Goal: Information Seeking & Learning: Compare options

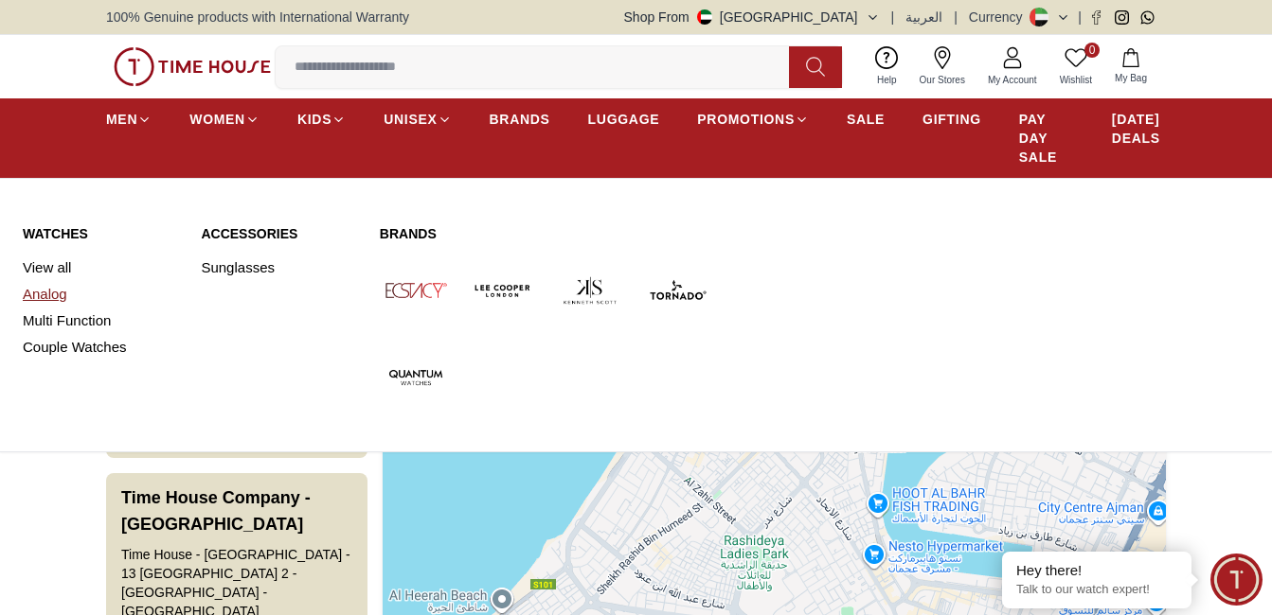
click at [61, 306] on link "Analog" at bounding box center [100, 294] width 155 height 27
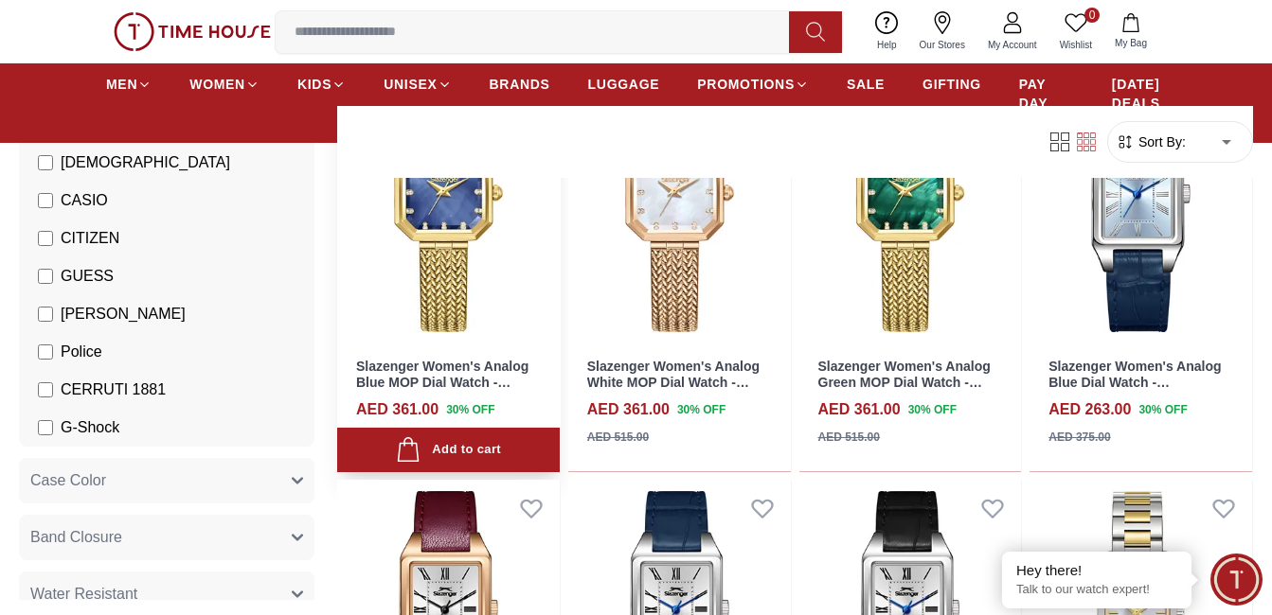
scroll to position [379, 0]
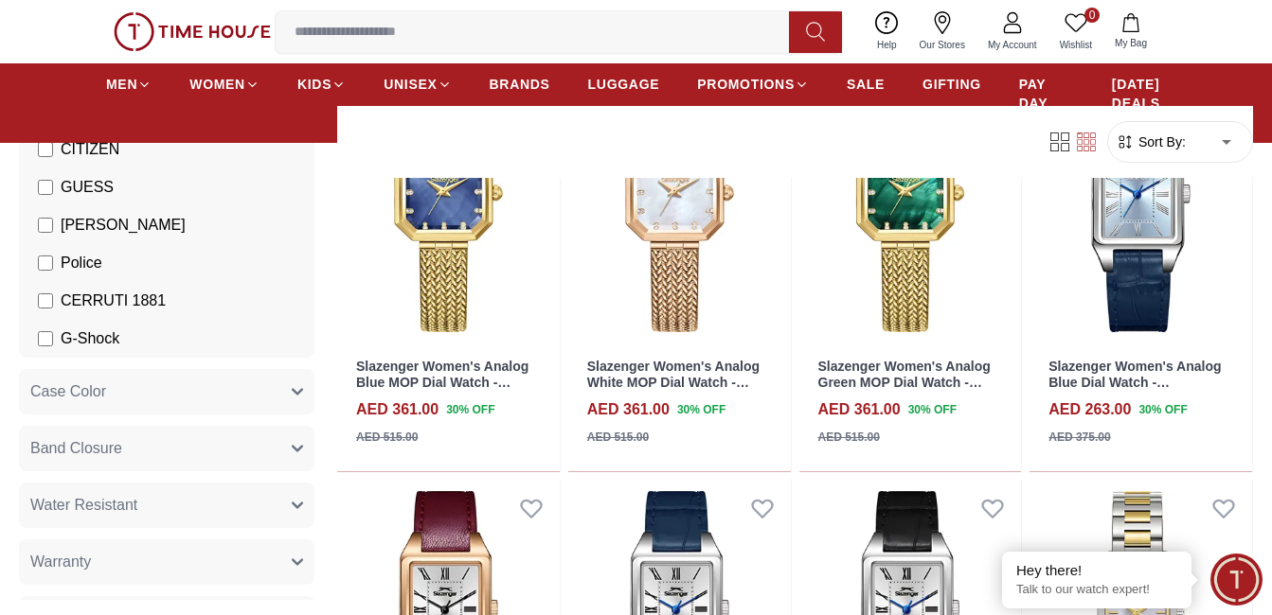
click at [55, 192] on label "GUESS" at bounding box center [76, 187] width 76 height 23
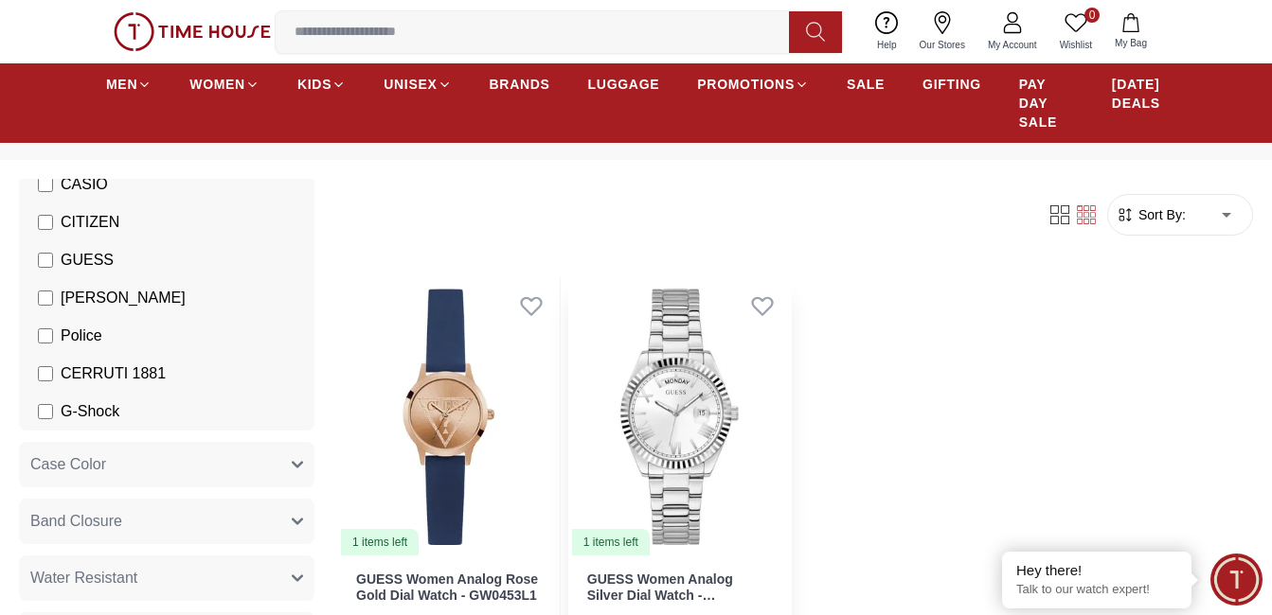
scroll to position [189, 0]
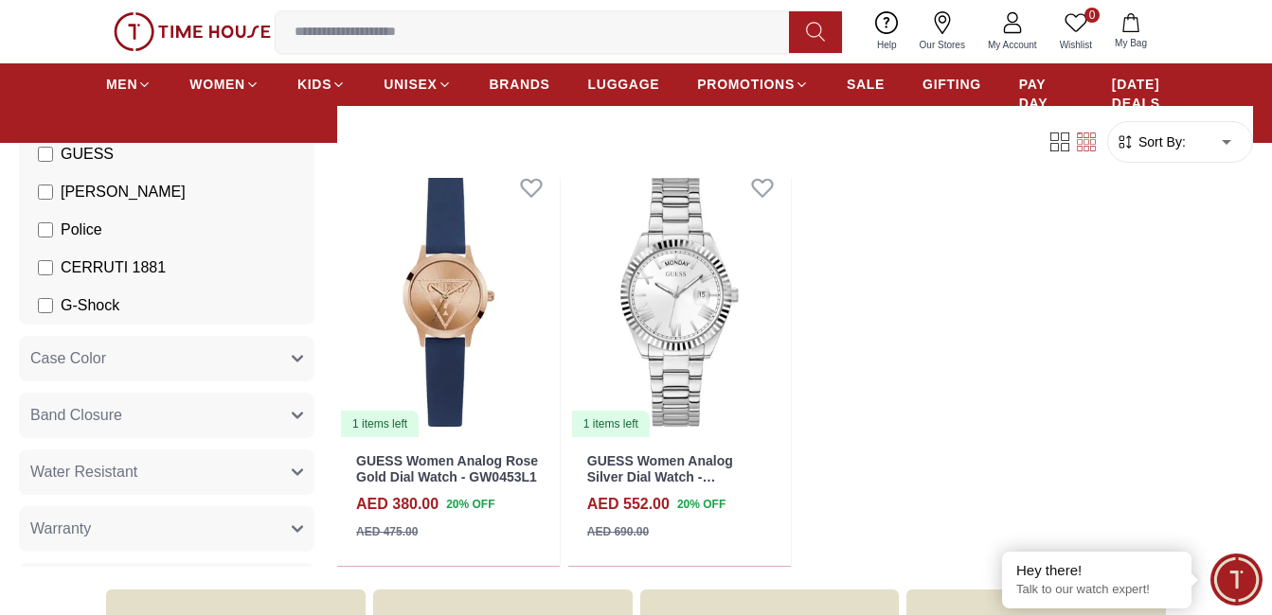
click at [72, 302] on span "G-Shock" at bounding box center [90, 305] width 59 height 23
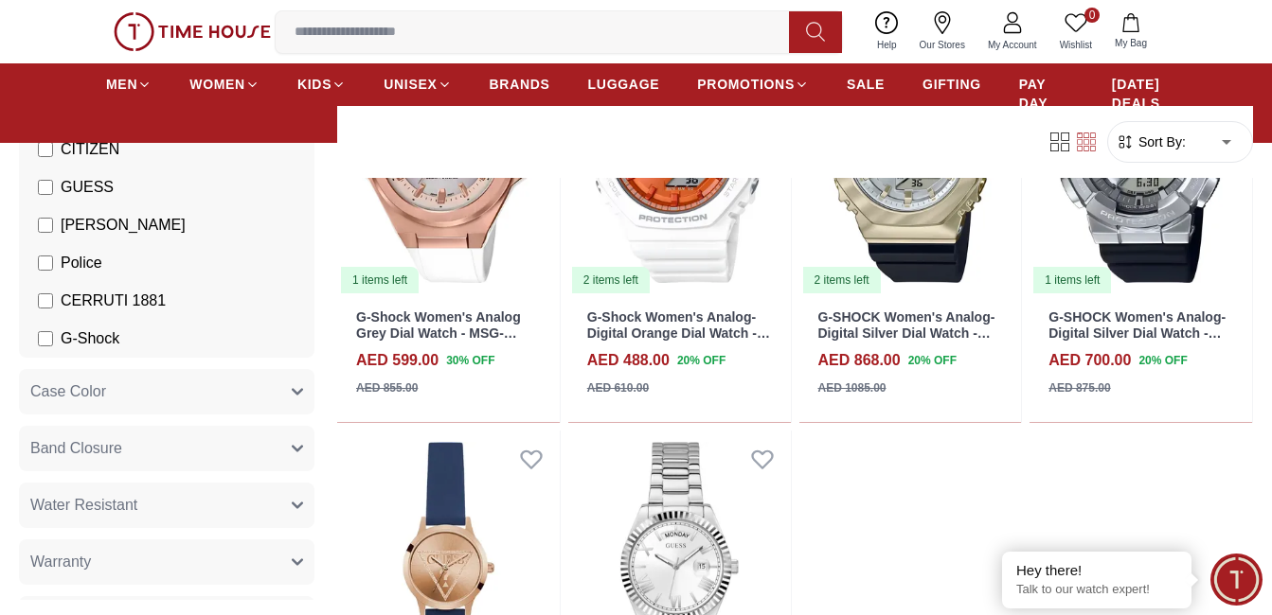
scroll to position [284, 0]
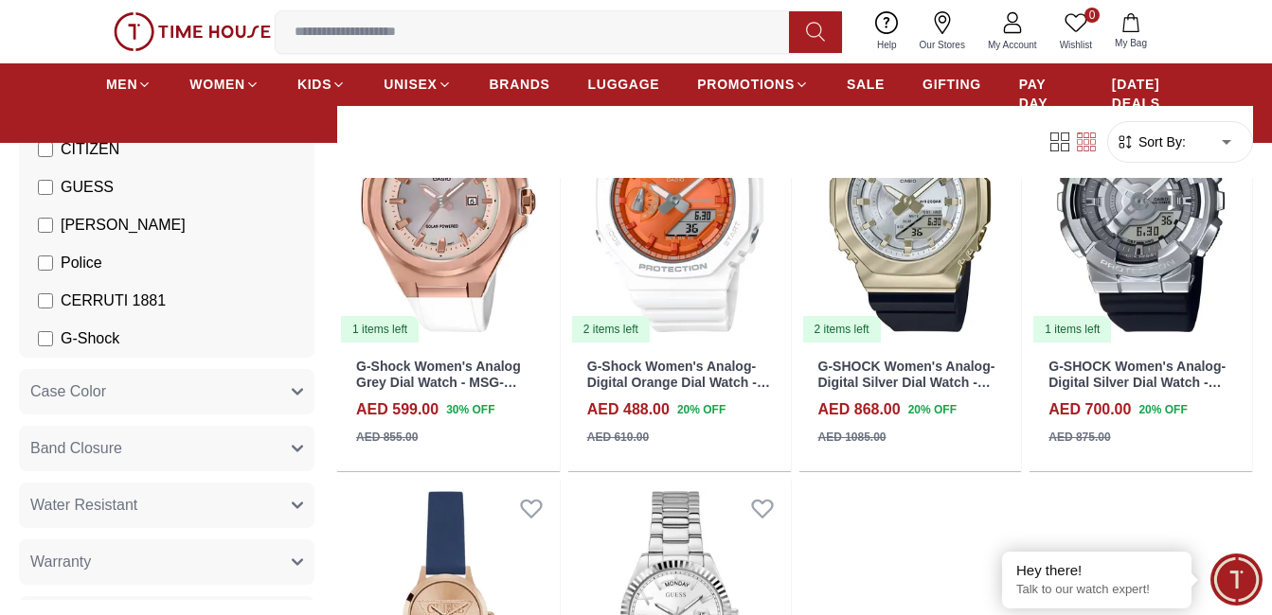
click at [88, 349] on span "G-Shock" at bounding box center [90, 339] width 59 height 23
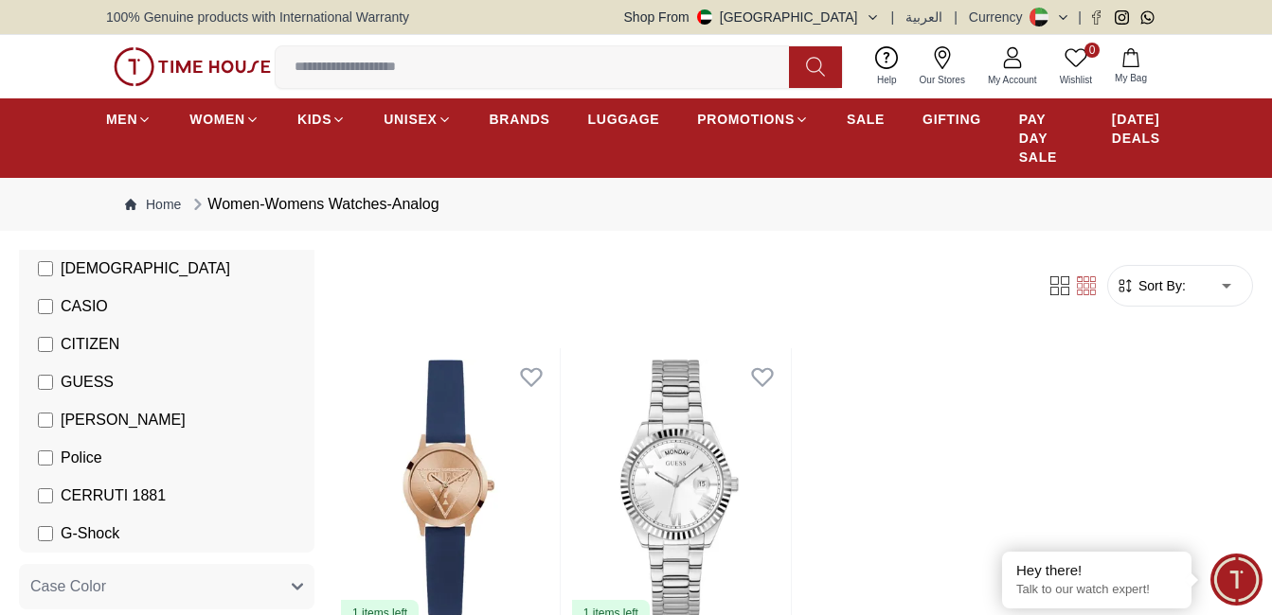
scroll to position [284, 0]
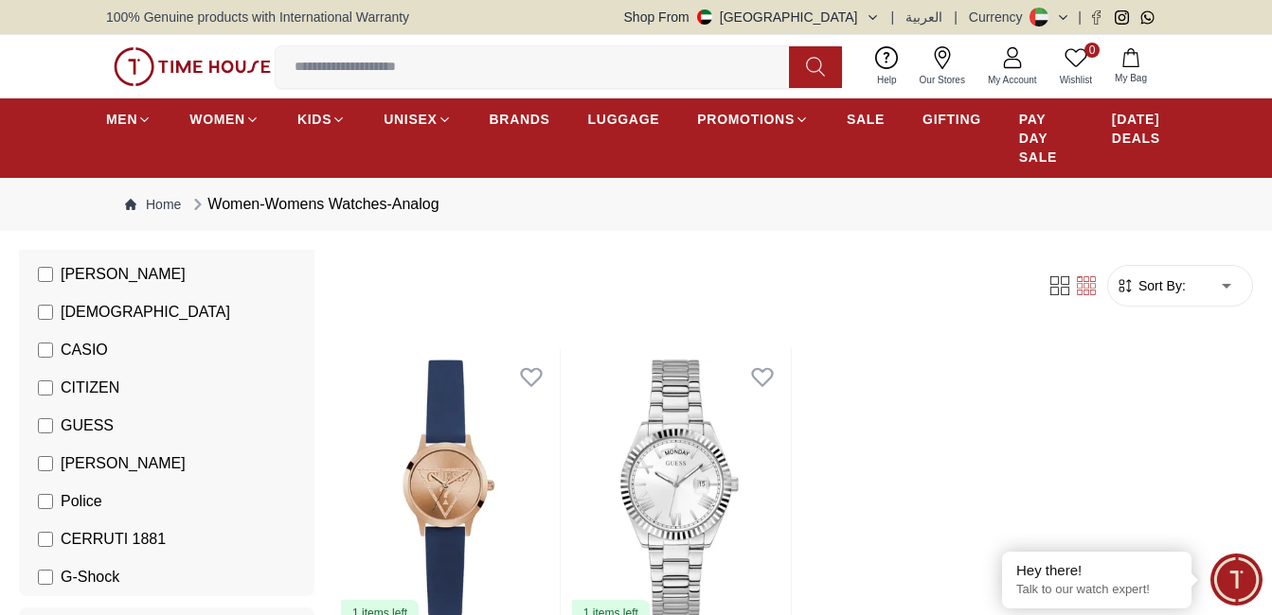
click at [88, 437] on li "GUESS" at bounding box center [171, 426] width 288 height 38
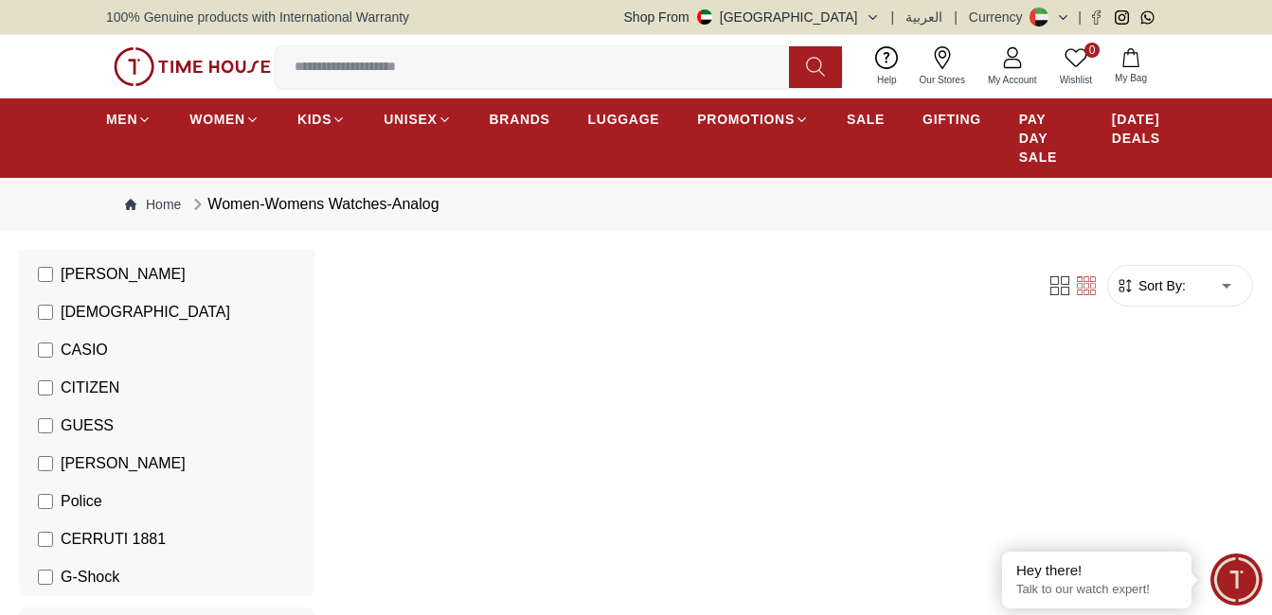
click at [61, 347] on span "CASIO" at bounding box center [84, 350] width 47 height 23
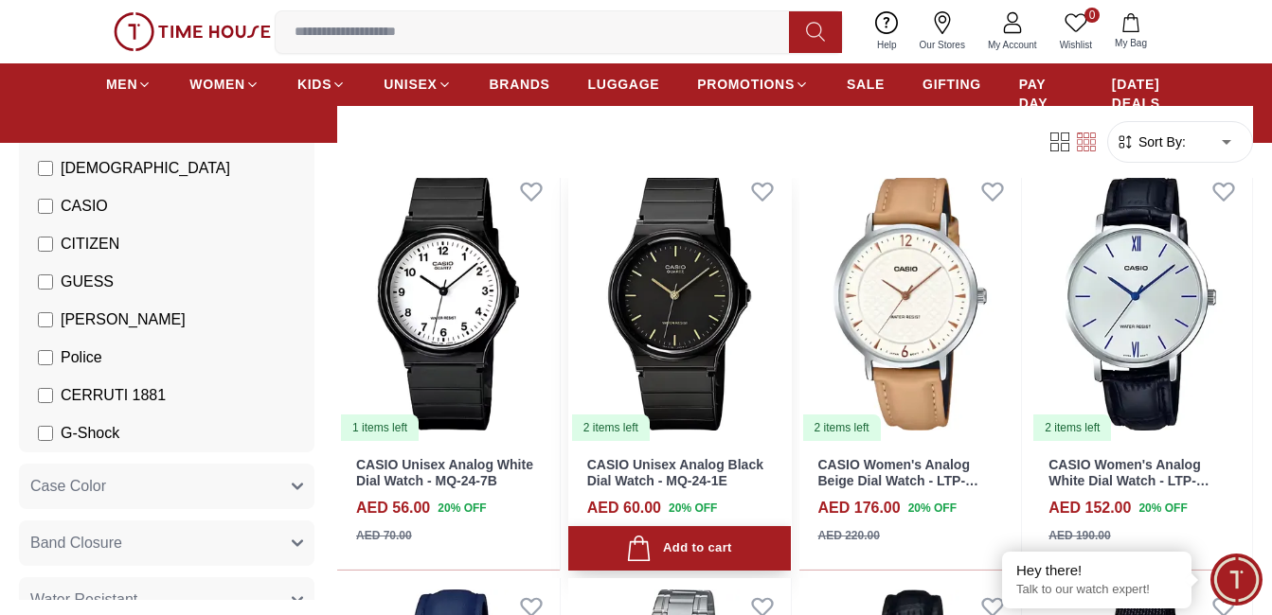
scroll to position [1420, 0]
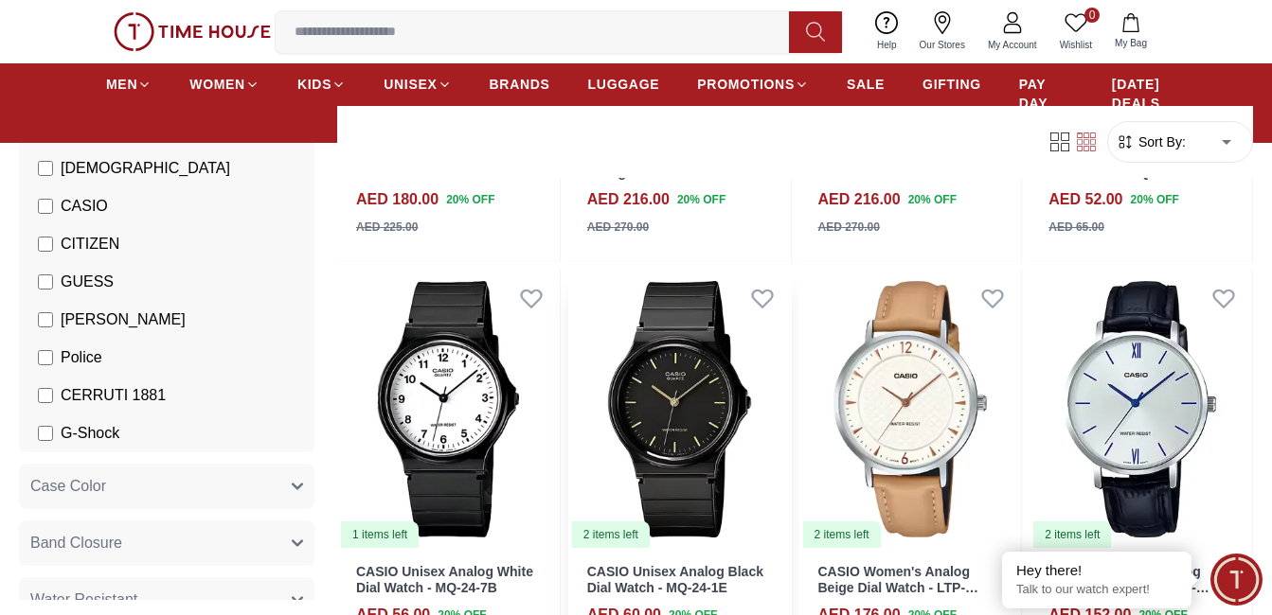
scroll to position [1326, 0]
click at [72, 360] on span "Police" at bounding box center [82, 358] width 42 height 23
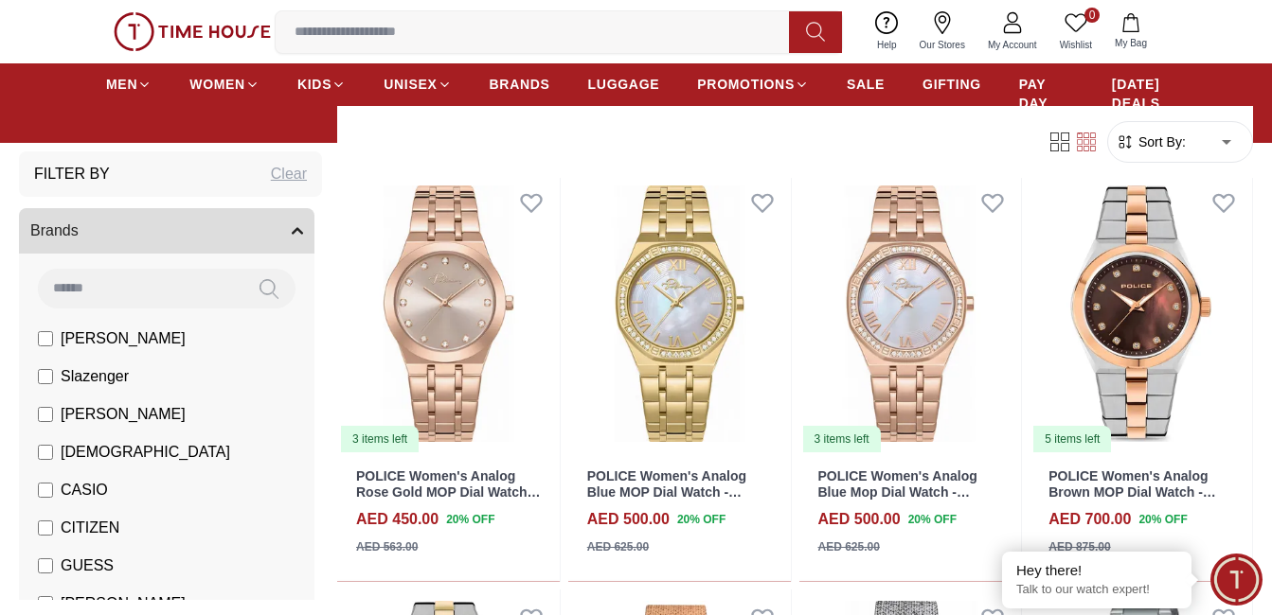
click at [271, 169] on div "Clear" at bounding box center [289, 174] width 36 height 23
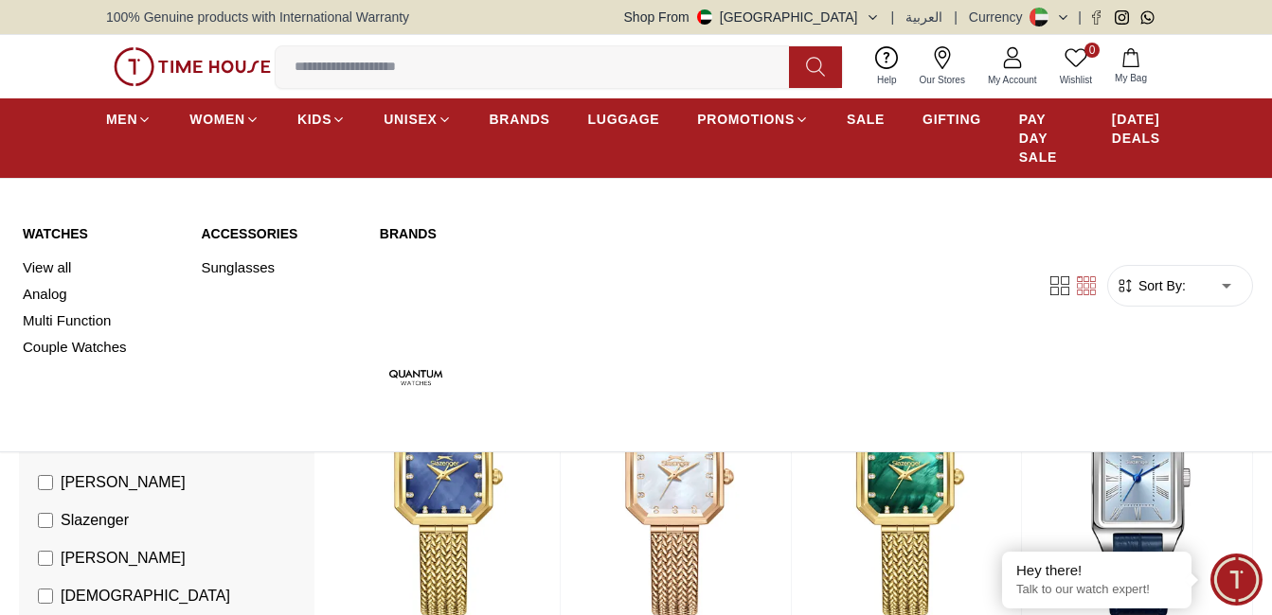
click at [68, 316] on link "Multi Function" at bounding box center [100, 321] width 155 height 27
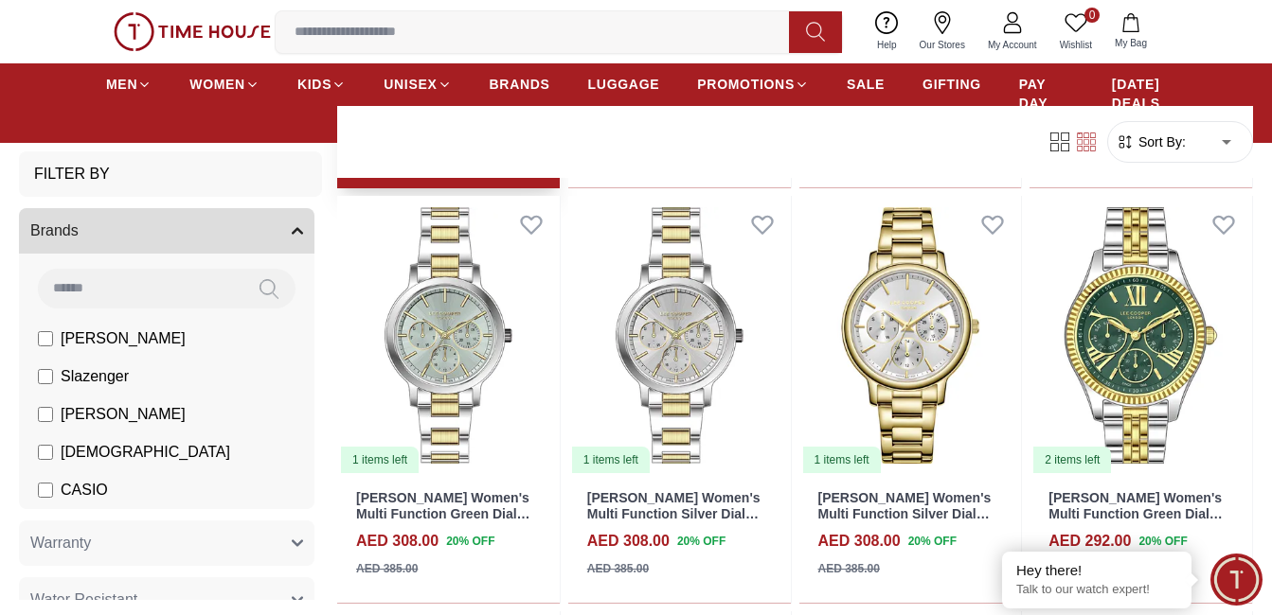
scroll to position [663, 0]
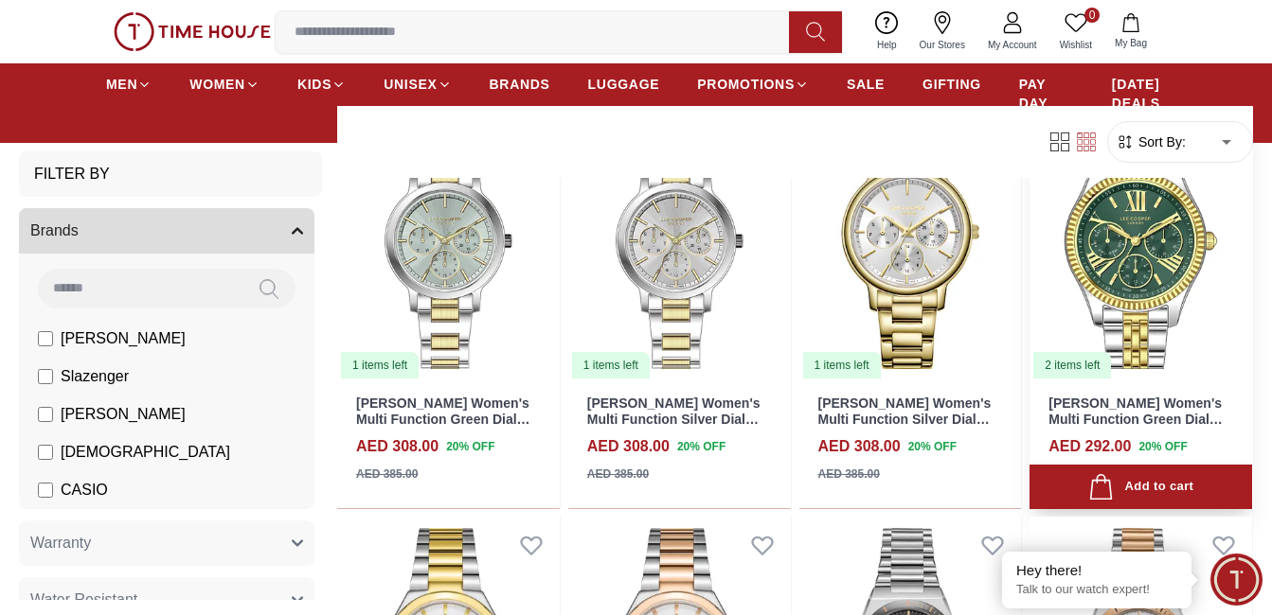
click at [1120, 325] on img at bounding box center [1140, 240] width 223 height 279
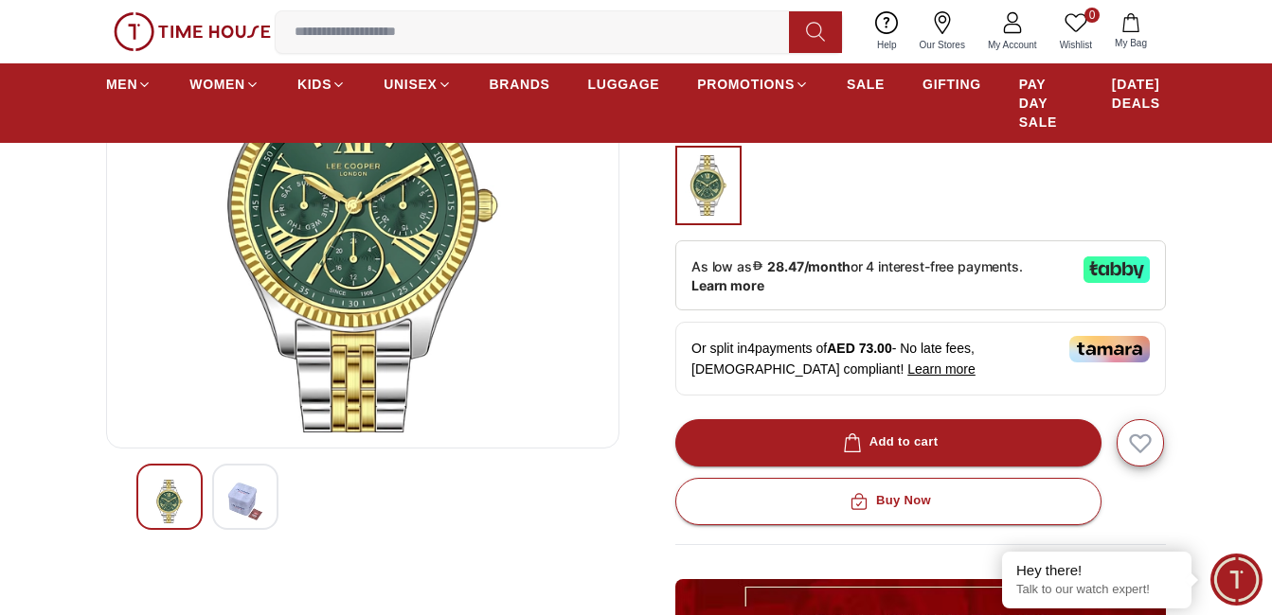
scroll to position [189, 0]
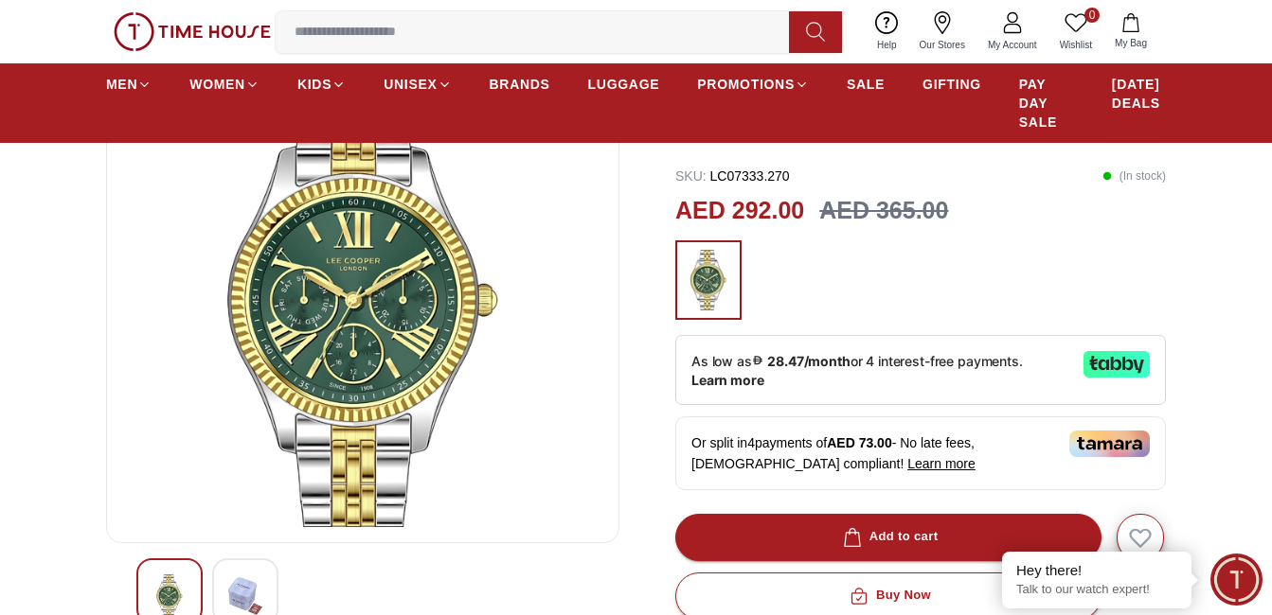
click at [241, 571] on div at bounding box center [245, 592] width 66 height 66
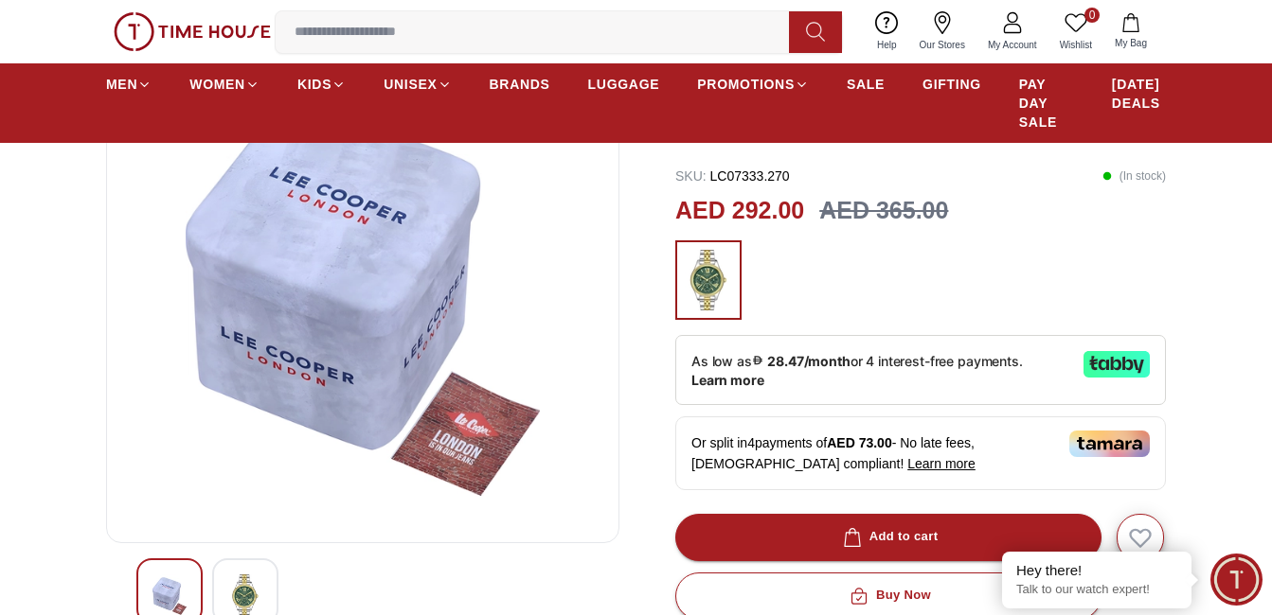
click at [186, 595] on img at bounding box center [169, 597] width 34 height 44
click at [175, 595] on img at bounding box center [169, 597] width 34 height 44
click at [247, 585] on img at bounding box center [245, 597] width 34 height 44
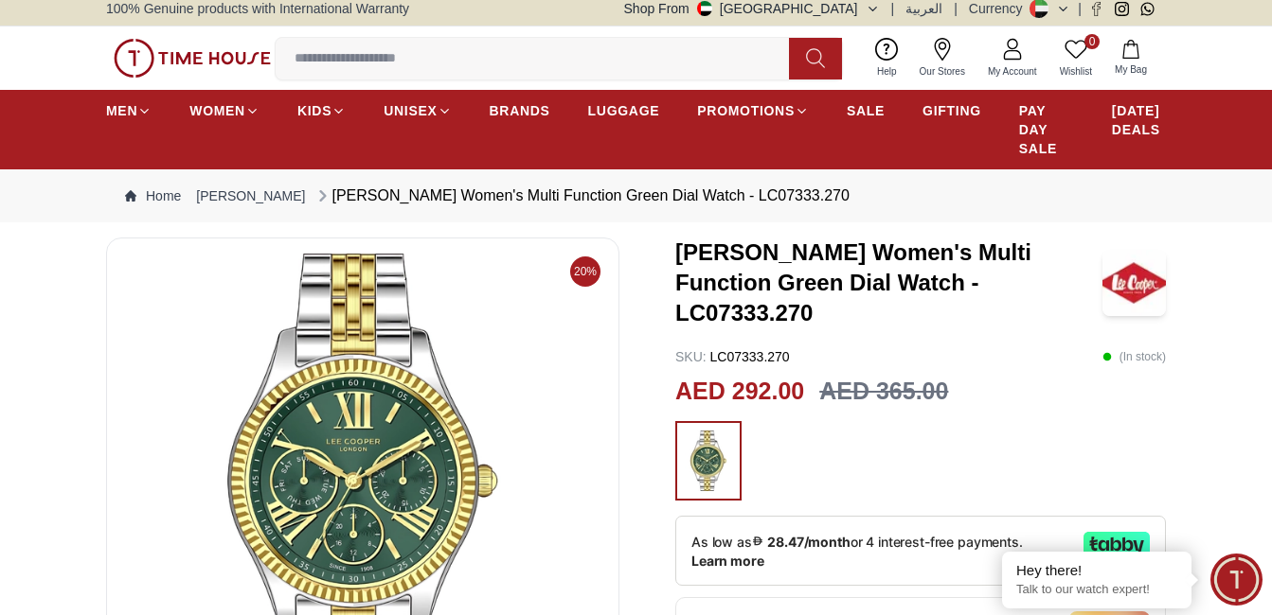
scroll to position [0, 0]
